Goal: Find contact information: Find contact information

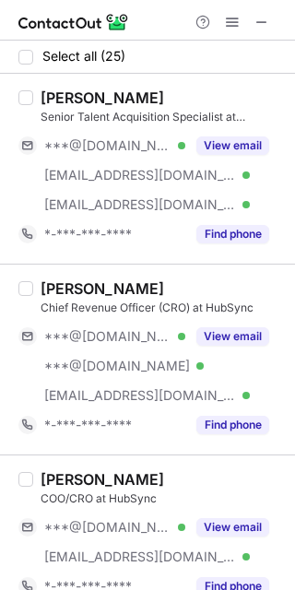
click at [92, 94] on div "[PERSON_NAME]" at bounding box center [102, 97] width 123 height 18
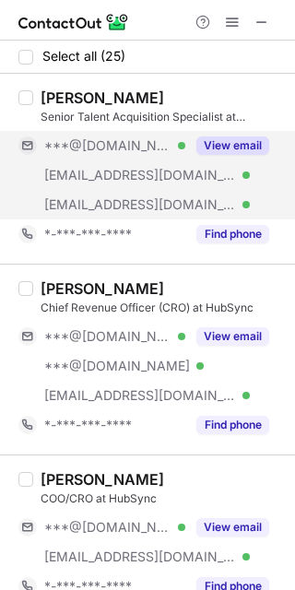
click at [217, 151] on button "View email" at bounding box center [232, 145] width 73 height 18
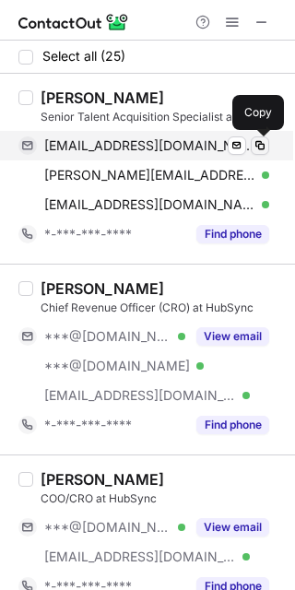
click at [264, 142] on span at bounding box center [260, 145] width 15 height 15
click at [259, 148] on span at bounding box center [260, 145] width 15 height 15
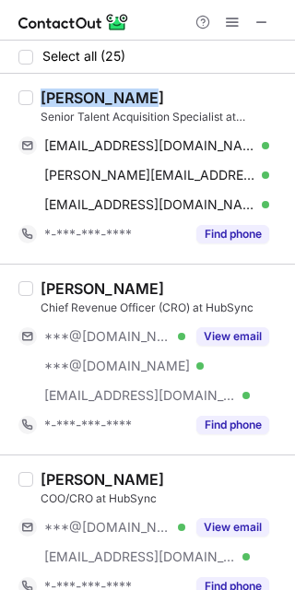
drag, startPoint x: 151, startPoint y: 95, endPoint x: 42, endPoint y: 99, distance: 108.8
click at [42, 99] on div "[PERSON_NAME]" at bounding box center [162, 97] width 243 height 18
copy div "[PERSON_NAME]"
click at [94, 102] on div "[PERSON_NAME]" at bounding box center [102, 97] width 123 height 18
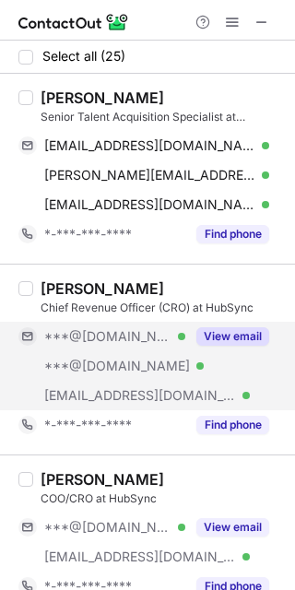
click at [222, 336] on button "View email" at bounding box center [232, 336] width 73 height 18
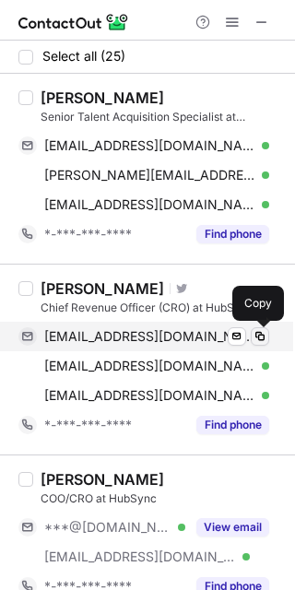
click at [257, 340] on span at bounding box center [260, 336] width 15 height 15
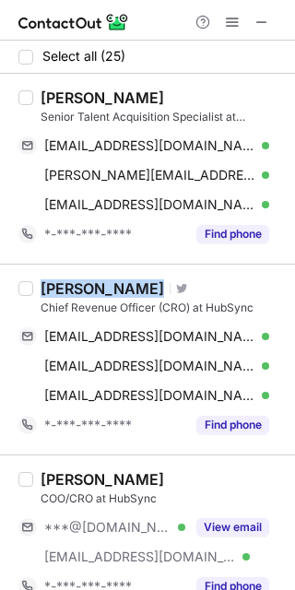
drag, startPoint x: 111, startPoint y: 289, endPoint x: 37, endPoint y: 287, distance: 73.8
click at [37, 287] on div "[PERSON_NAME] Visit Twitter profile Chief Revenue Officer (CRO) at HubSync [EMA…" at bounding box center [158, 359] width 251 height 160
copy div "[PERSON_NAME]"
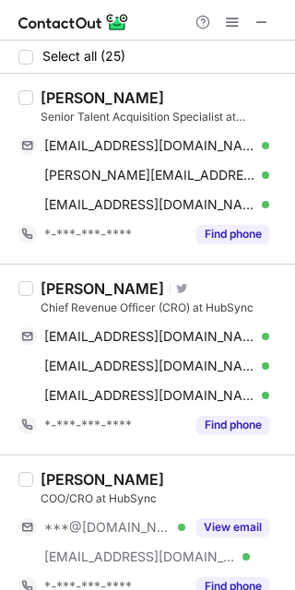
click at [66, 102] on div "[PERSON_NAME]" at bounding box center [102, 97] width 123 height 18
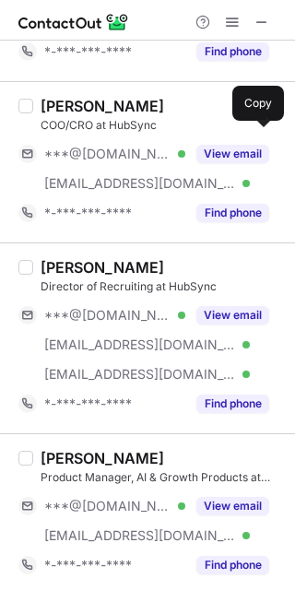
scroll to position [427, 0]
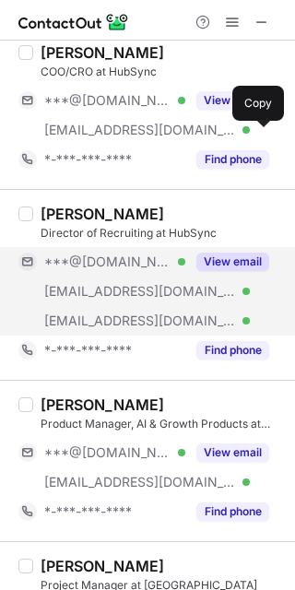
click at [255, 267] on button "View email" at bounding box center [232, 262] width 73 height 18
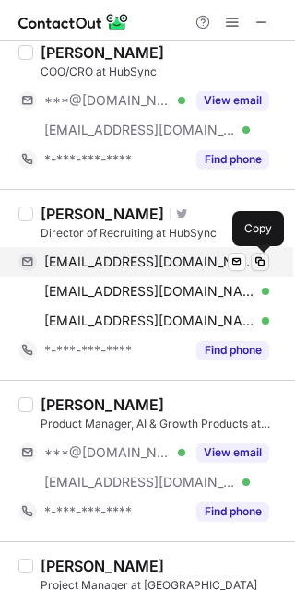
click at [256, 264] on span at bounding box center [260, 261] width 15 height 15
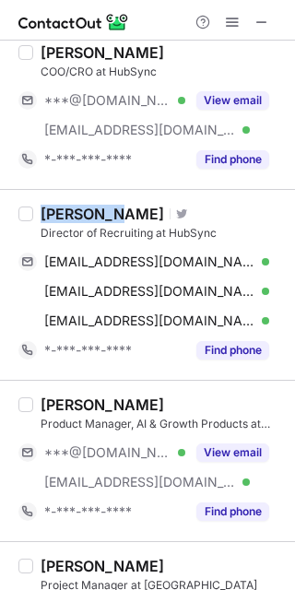
drag, startPoint x: 109, startPoint y: 219, endPoint x: 41, endPoint y: 216, distance: 68.3
click at [41, 216] on div "[PERSON_NAME] Visit Twitter profile" at bounding box center [162, 214] width 243 height 18
copy div "[PERSON_NAME]"
click at [115, 189] on div "[PERSON_NAME] Visit Twitter profile Director of Recruiting at HubSync [EMAIL_AD…" at bounding box center [147, 284] width 295 height 191
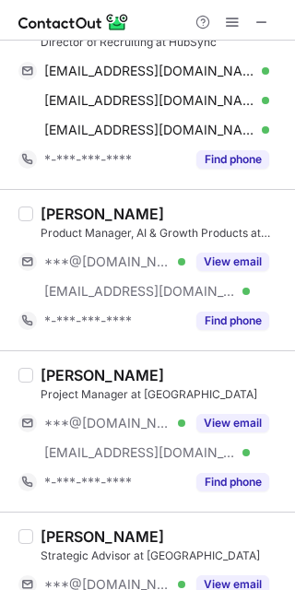
scroll to position [605, 0]
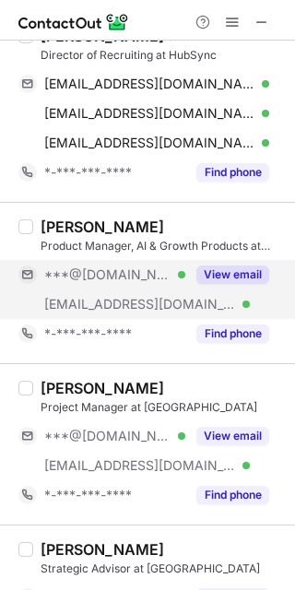
click at [212, 275] on button "View email" at bounding box center [232, 274] width 73 height 18
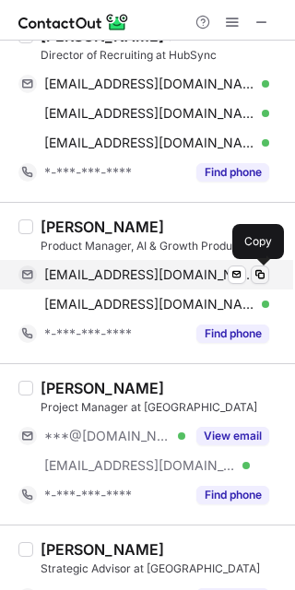
click at [254, 279] on span at bounding box center [260, 274] width 15 height 15
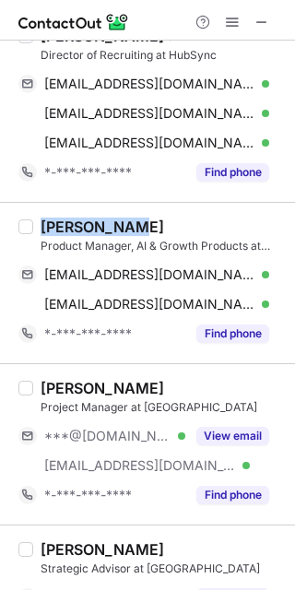
drag, startPoint x: 124, startPoint y: 225, endPoint x: 37, endPoint y: 234, distance: 88.0
click at [37, 234] on div "[PERSON_NAME] Product Manager, AI & Growth Products at HubSync [EMAIL_ADDRESS][…" at bounding box center [158, 282] width 251 height 131
copy div "[PERSON_NAME]"
click at [116, 209] on div "[PERSON_NAME] Product Manager, AI & Growth Products at HubSync [EMAIL_ADDRESS][…" at bounding box center [147, 282] width 295 height 161
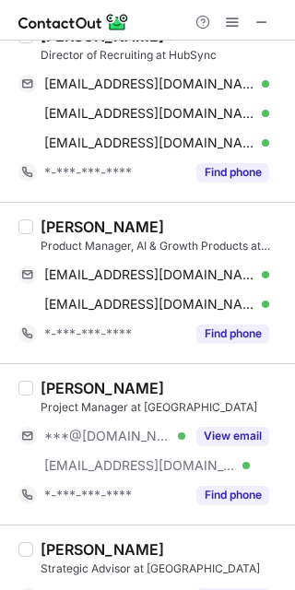
click at [116, 209] on div "[PERSON_NAME] Product Manager, AI & Growth Products at HubSync [EMAIL_ADDRESS][…" at bounding box center [147, 282] width 295 height 161
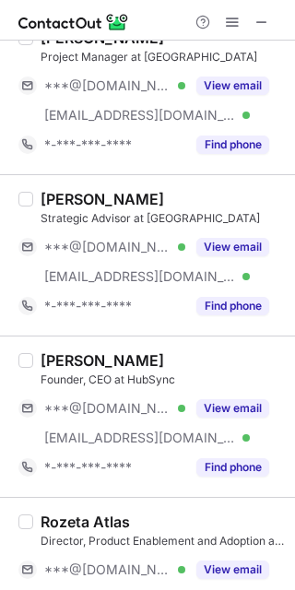
scroll to position [989, 0]
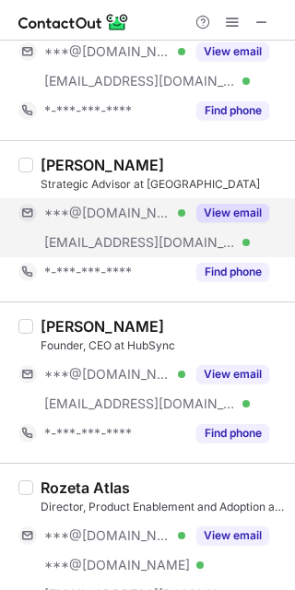
click at [245, 214] on button "View email" at bounding box center [232, 213] width 73 height 18
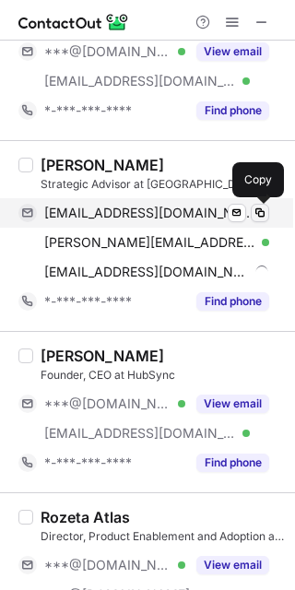
click at [264, 209] on span at bounding box center [260, 213] width 15 height 15
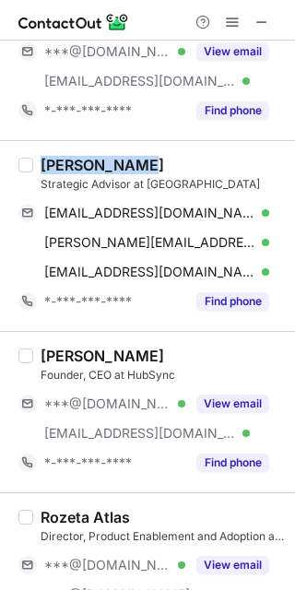
drag, startPoint x: 141, startPoint y: 155, endPoint x: 28, endPoint y: 156, distance: 113.4
click at [28, 156] on div "[PERSON_NAME] Strategic Advisor at HubSync [EMAIL_ADDRESS][DOMAIN_NAME] Verifie…" at bounding box center [147, 235] width 295 height 191
copy div "[PERSON_NAME]"
click at [109, 147] on div "[PERSON_NAME] Strategic Advisor at HubSync [EMAIL_ADDRESS][DOMAIN_NAME] Verifie…" at bounding box center [147, 235] width 295 height 191
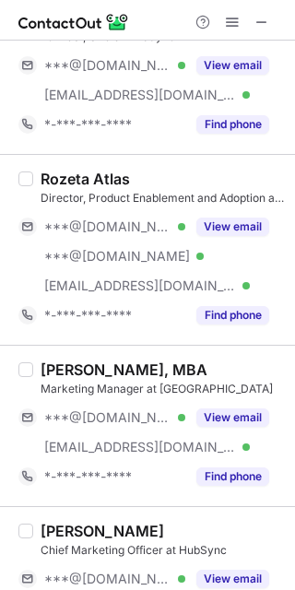
scroll to position [1334, 0]
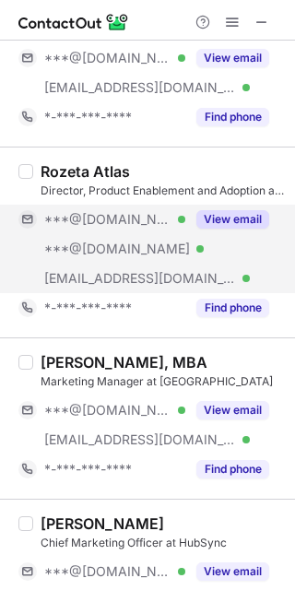
click at [225, 217] on button "View email" at bounding box center [232, 219] width 73 height 18
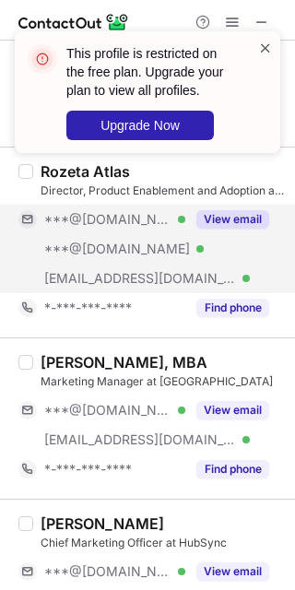
click at [265, 45] on span at bounding box center [265, 48] width 15 height 18
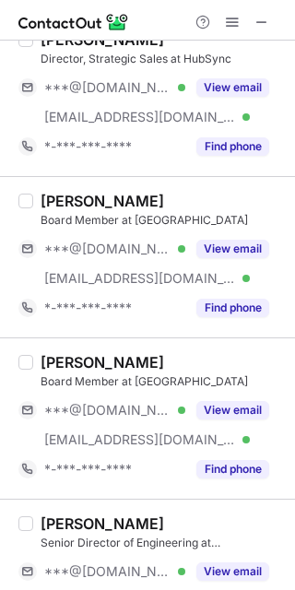
scroll to position [2178, 0]
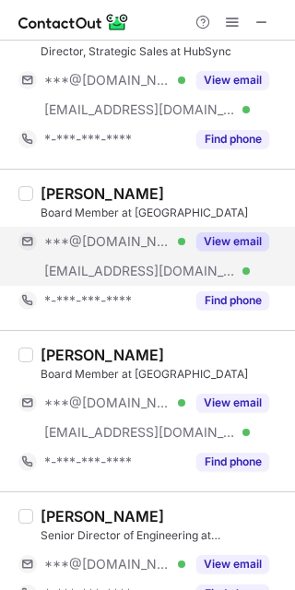
click at [230, 233] on button "View email" at bounding box center [232, 241] width 73 height 18
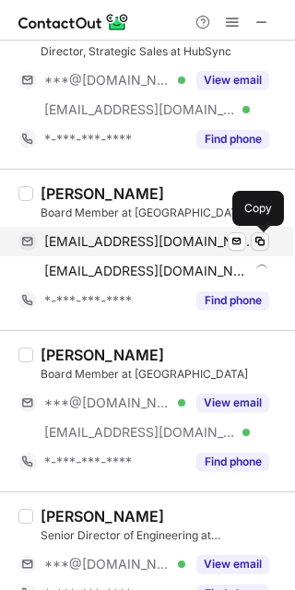
click at [259, 239] on span at bounding box center [260, 241] width 15 height 15
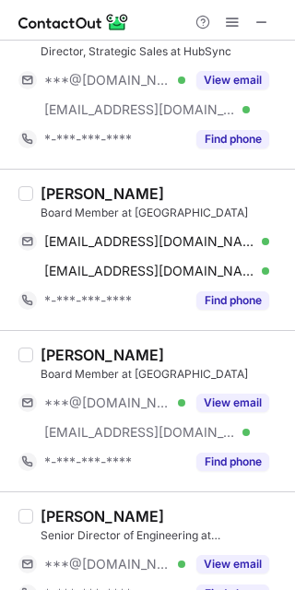
drag, startPoint x: 183, startPoint y: 200, endPoint x: 34, endPoint y: 194, distance: 149.4
click at [34, 194] on div "[PERSON_NAME] Board Member at HubSync [EMAIL_ADDRESS][DOMAIN_NAME] Verified Sen…" at bounding box center [158, 249] width 251 height 131
copy div "[PERSON_NAME]"
click at [136, 192] on div "[PERSON_NAME]" at bounding box center [102, 193] width 123 height 18
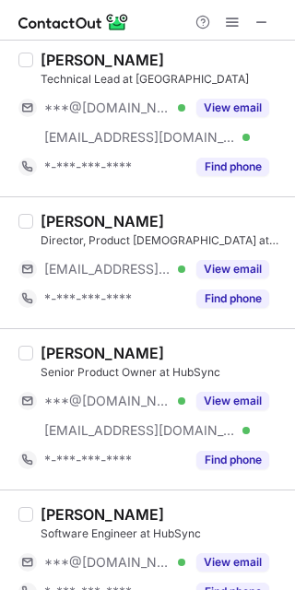
scroll to position [3125, 0]
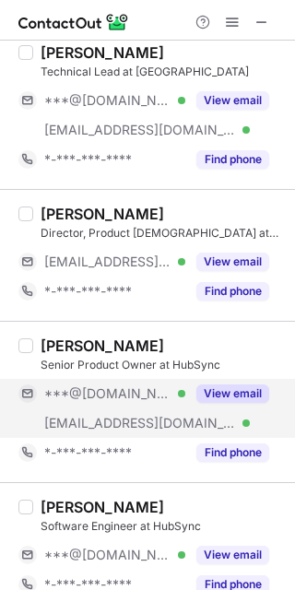
click at [235, 386] on button "View email" at bounding box center [232, 393] width 73 height 18
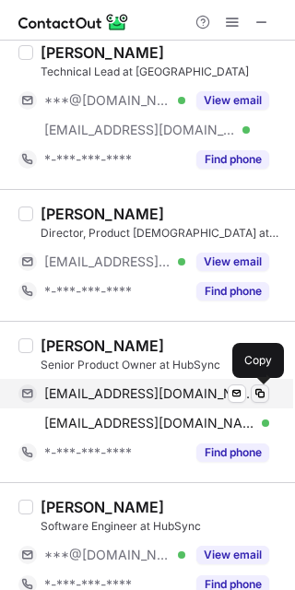
click at [261, 395] on span at bounding box center [260, 393] width 15 height 15
click at [264, 398] on span at bounding box center [260, 393] width 15 height 15
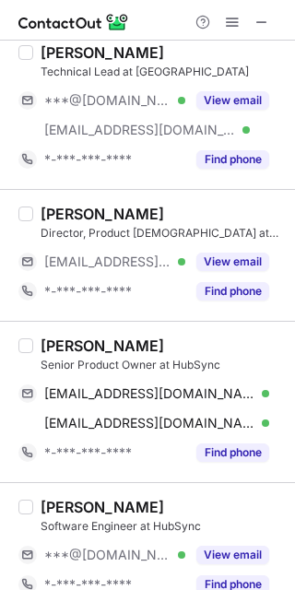
drag, startPoint x: 170, startPoint y: 347, endPoint x: 37, endPoint y: 340, distance: 132.9
click at [37, 340] on div "[PERSON_NAME] Senior Product Owner at HubSync [EMAIL_ADDRESS][DOMAIN_NAME] Veri…" at bounding box center [158, 401] width 251 height 131
copy div "[PERSON_NAME]"
click at [83, 323] on div "[PERSON_NAME] Senior Product Owner at HubSync [EMAIL_ADDRESS][DOMAIN_NAME] Veri…" at bounding box center [147, 401] width 295 height 161
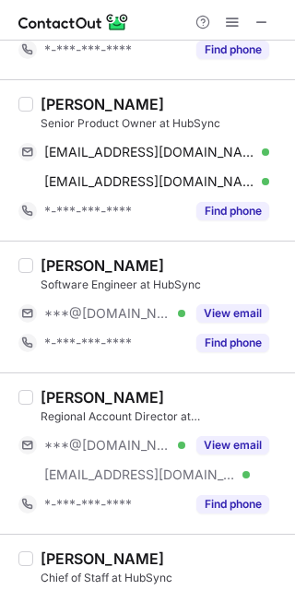
scroll to position [3373, 0]
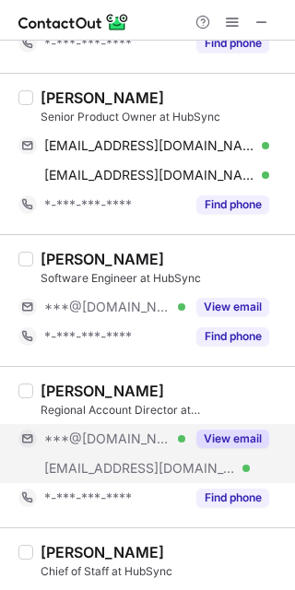
click at [240, 441] on button "View email" at bounding box center [232, 438] width 73 height 18
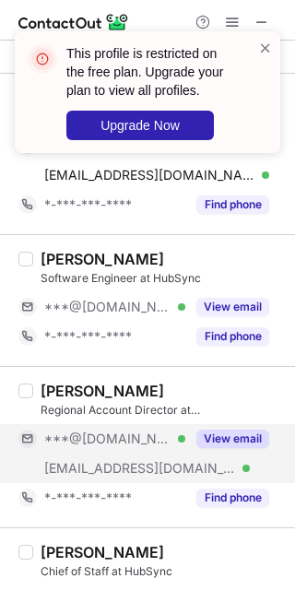
scroll to position [3574, 0]
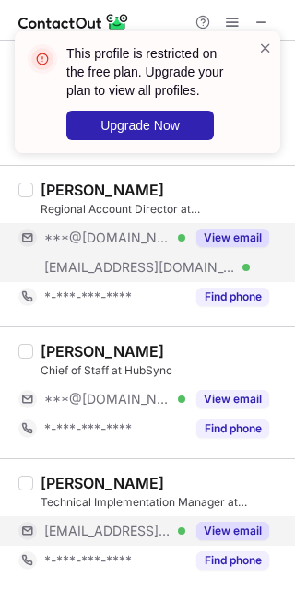
click at [239, 529] on button "View email" at bounding box center [232, 531] width 73 height 18
click at [267, 47] on span at bounding box center [265, 48] width 15 height 18
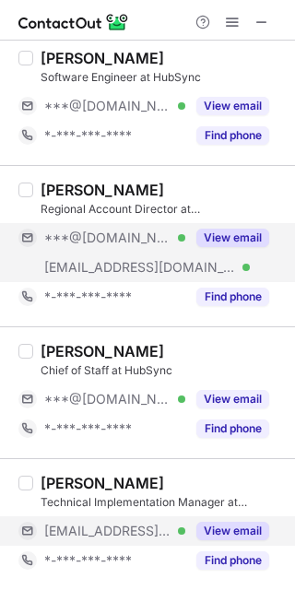
click at [237, 541] on div "View email" at bounding box center [227, 530] width 84 height 29
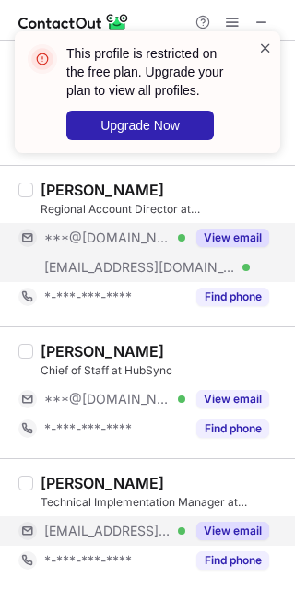
click at [264, 46] on span at bounding box center [265, 48] width 15 height 18
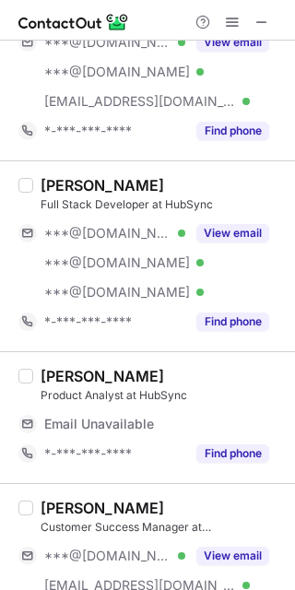
scroll to position [2443, 0]
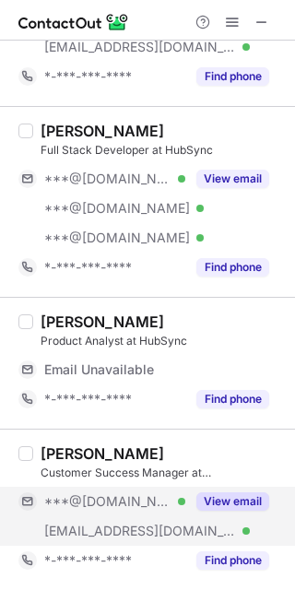
click at [232, 500] on button "View email" at bounding box center [232, 501] width 73 height 18
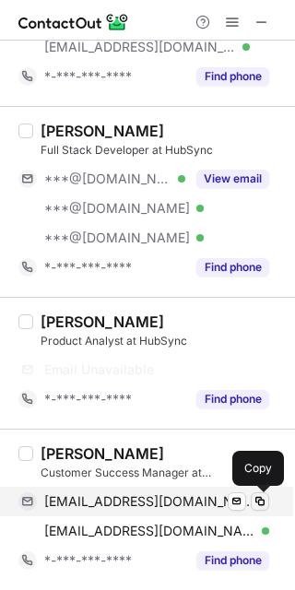
click at [268, 497] on button at bounding box center [260, 501] width 18 height 18
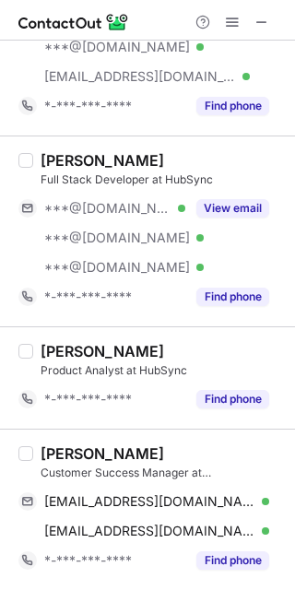
scroll to position [2325, 0]
drag, startPoint x: 172, startPoint y: 458, endPoint x: 42, endPoint y: 450, distance: 130.2
click at [42, 450] on div "[PERSON_NAME]" at bounding box center [162, 453] width 243 height 18
copy div "[PERSON_NAME]"
